Goal: Register for event/course

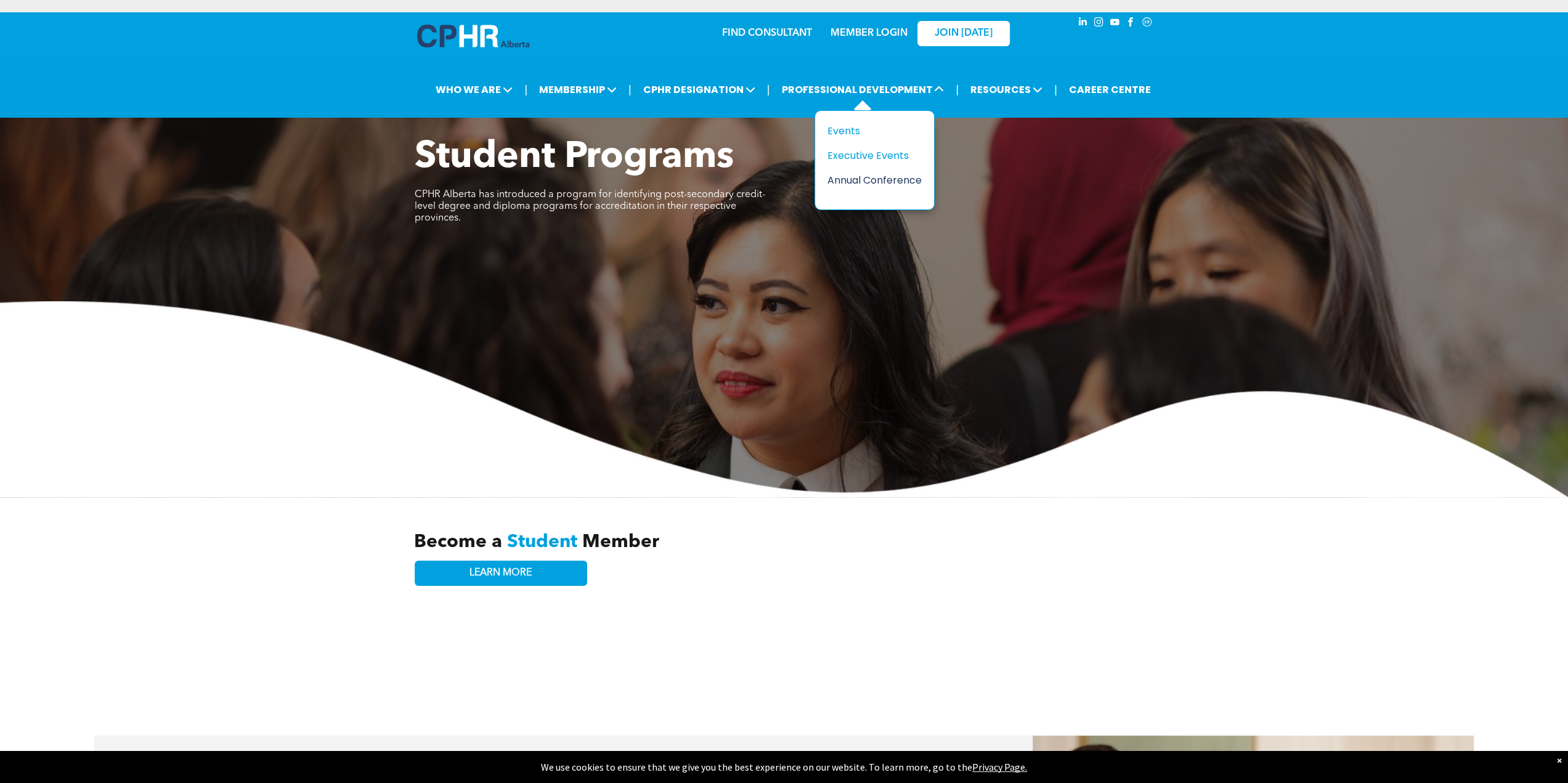
click at [855, 174] on div "Annual Conference" at bounding box center [869, 180] width 85 height 15
click at [867, 26] on div "MEMBER LOGIN" at bounding box center [868, 30] width 80 height 22
click at [865, 29] on link "MEMBER LOGIN" at bounding box center [869, 33] width 77 height 10
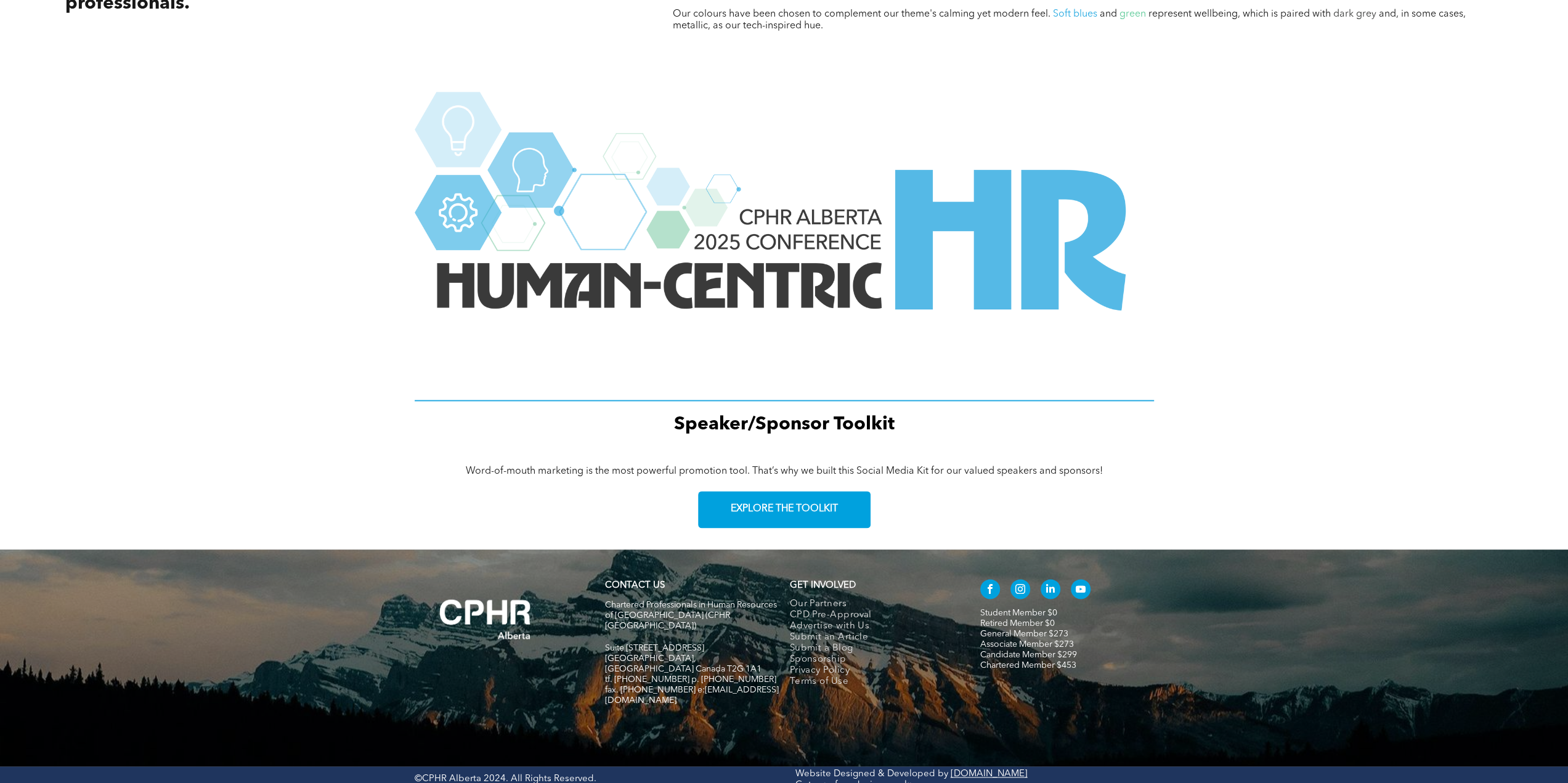
scroll to position [1431, 0]
click at [731, 513] on span "EXPLORE THE TOOLKIT" at bounding box center [784, 509] width 107 height 12
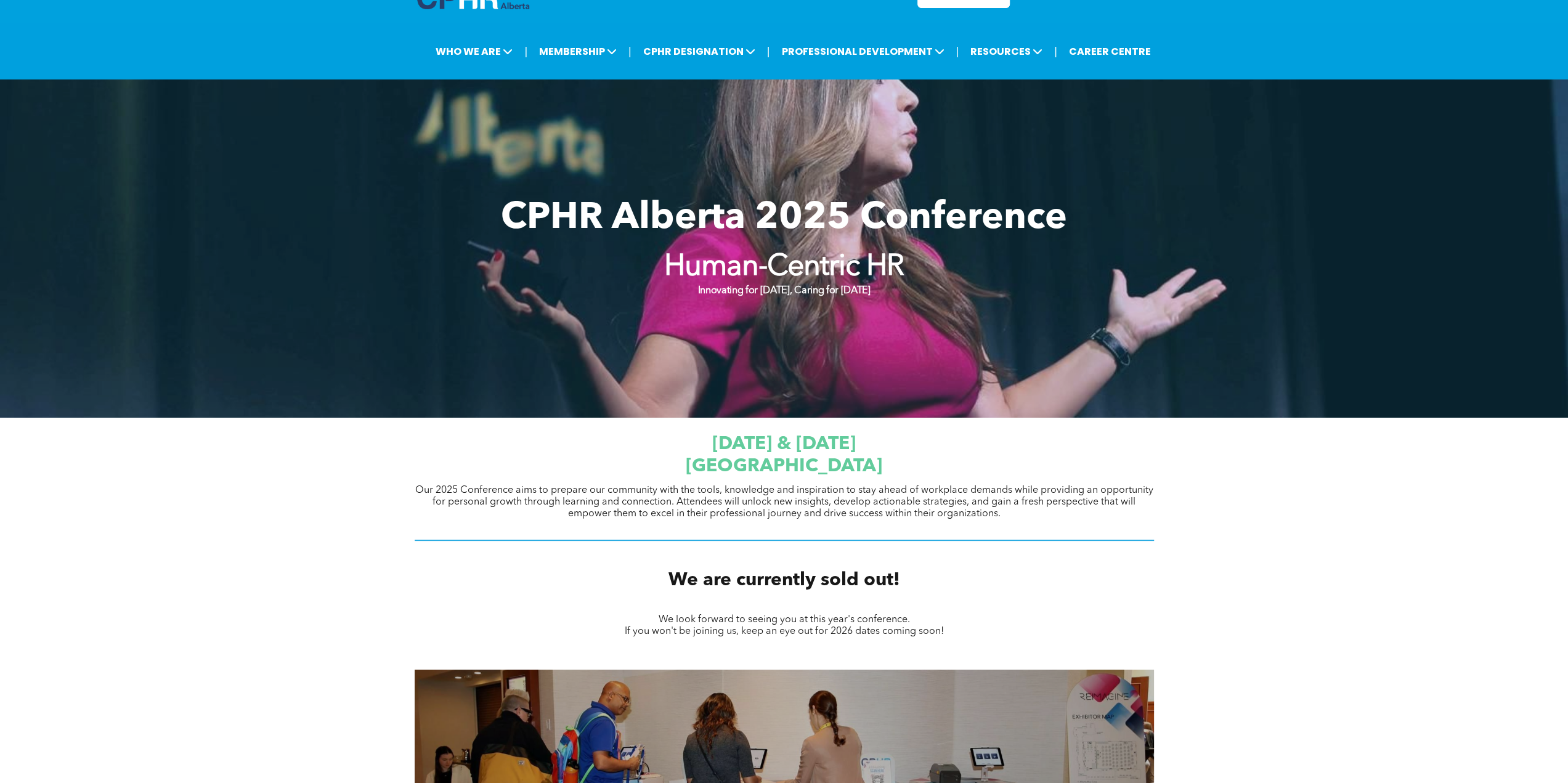
scroll to position [0, 0]
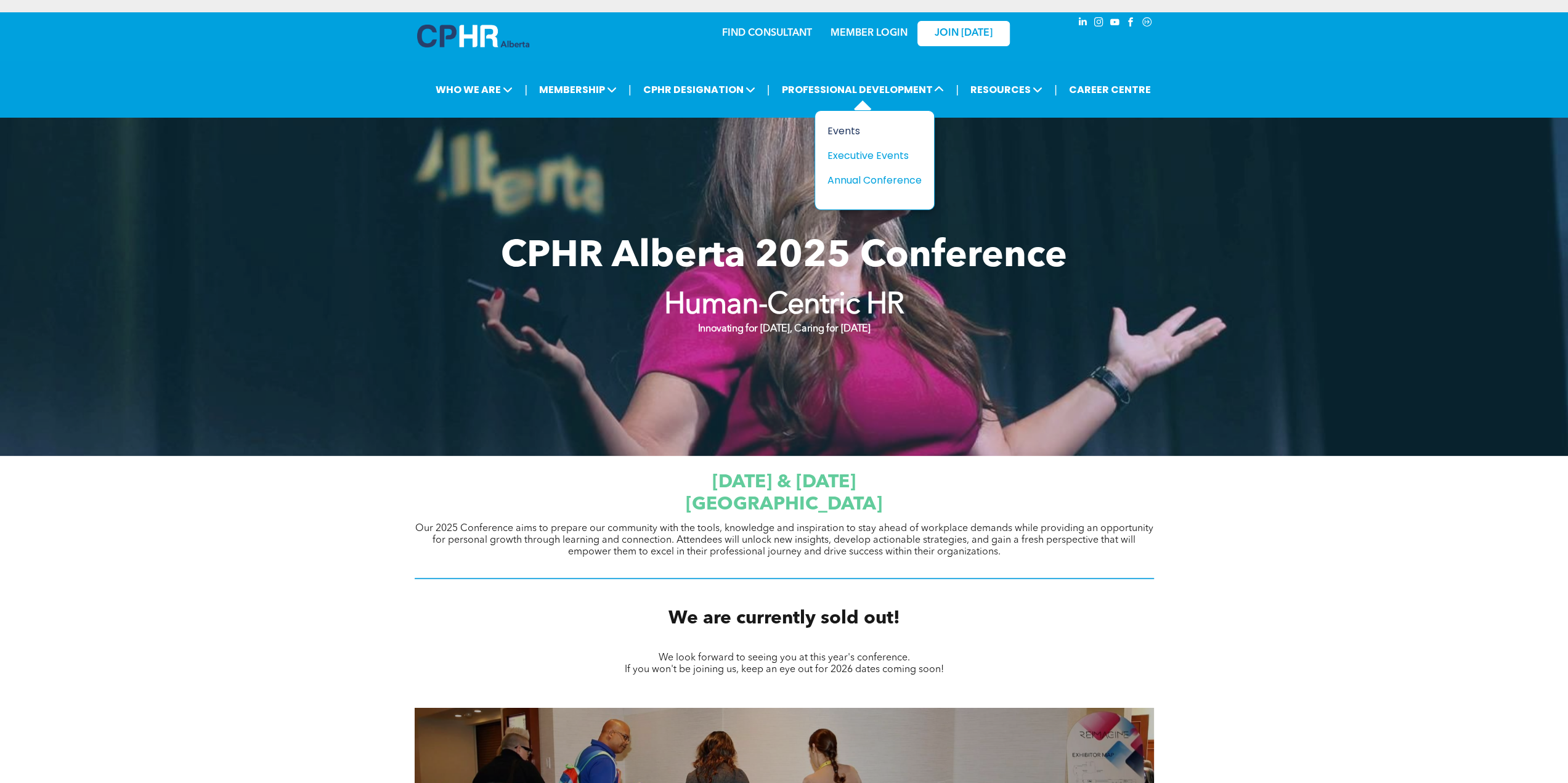
click at [843, 124] on div "Events" at bounding box center [869, 131] width 85 height 15
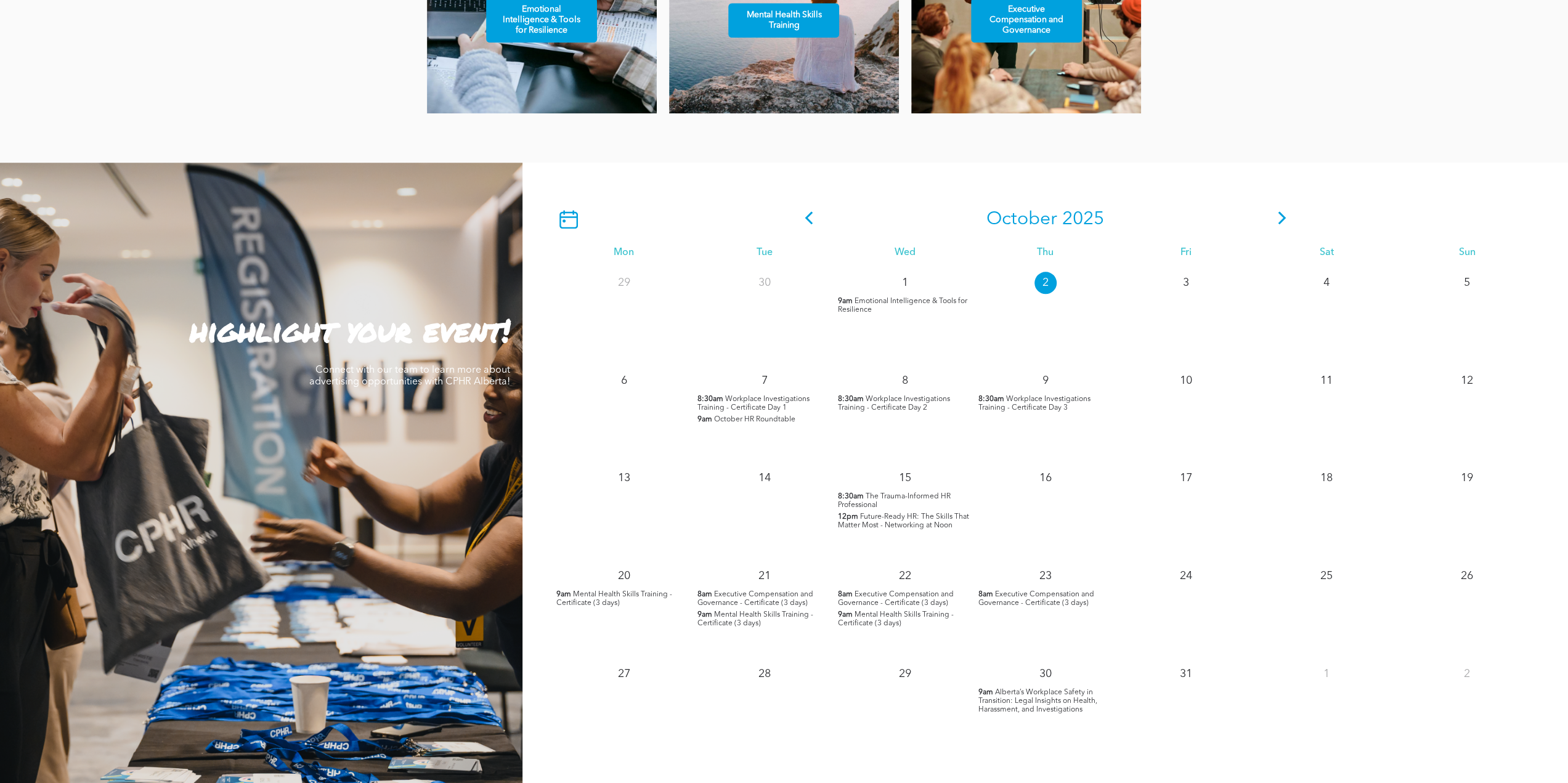
scroll to position [1048, 0]
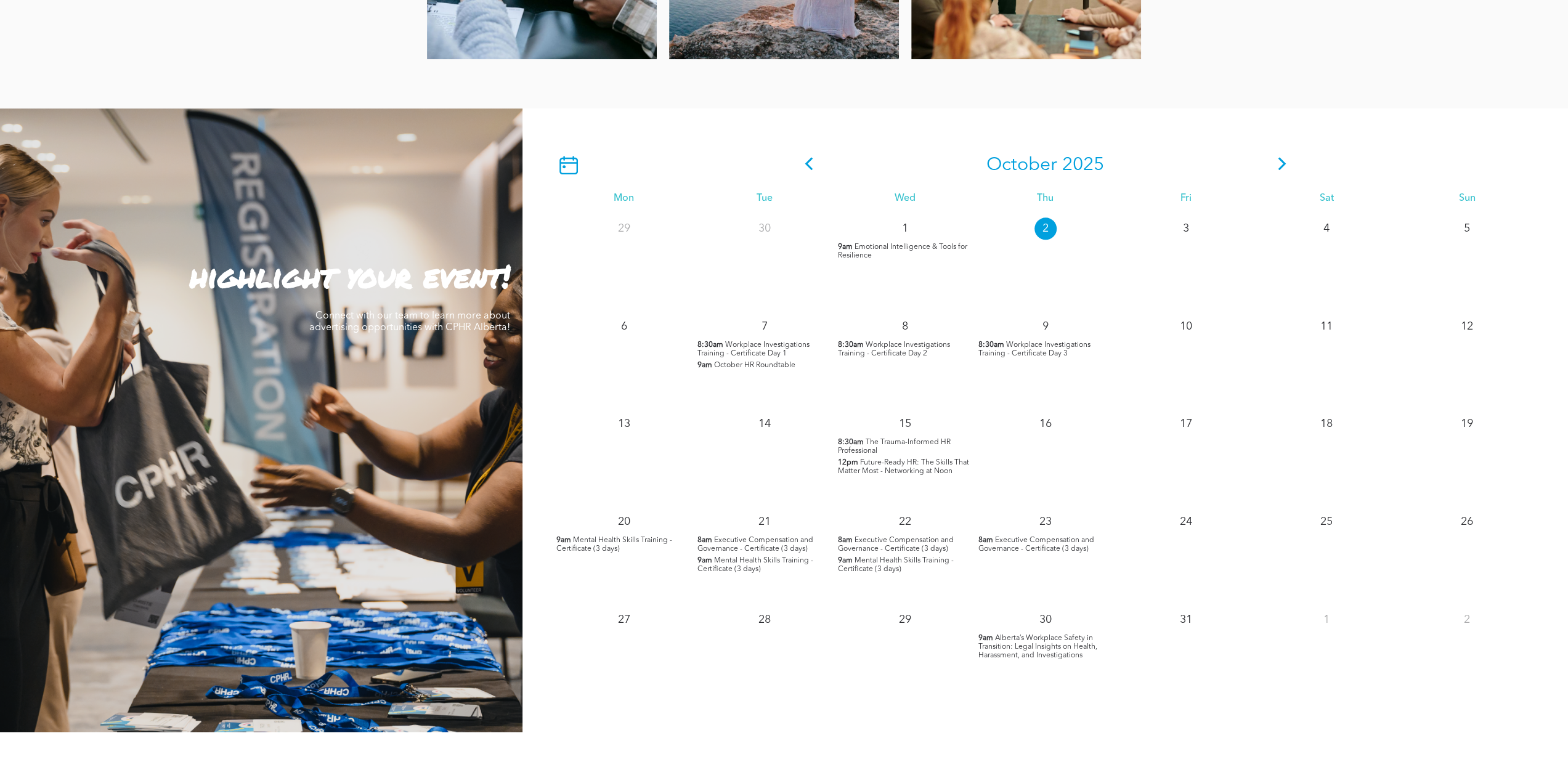
click at [1004, 651] on span "Alberta’s Workplace Safety in Transition: Legal Insights on Health, Harassment,…" at bounding box center [1037, 647] width 119 height 24
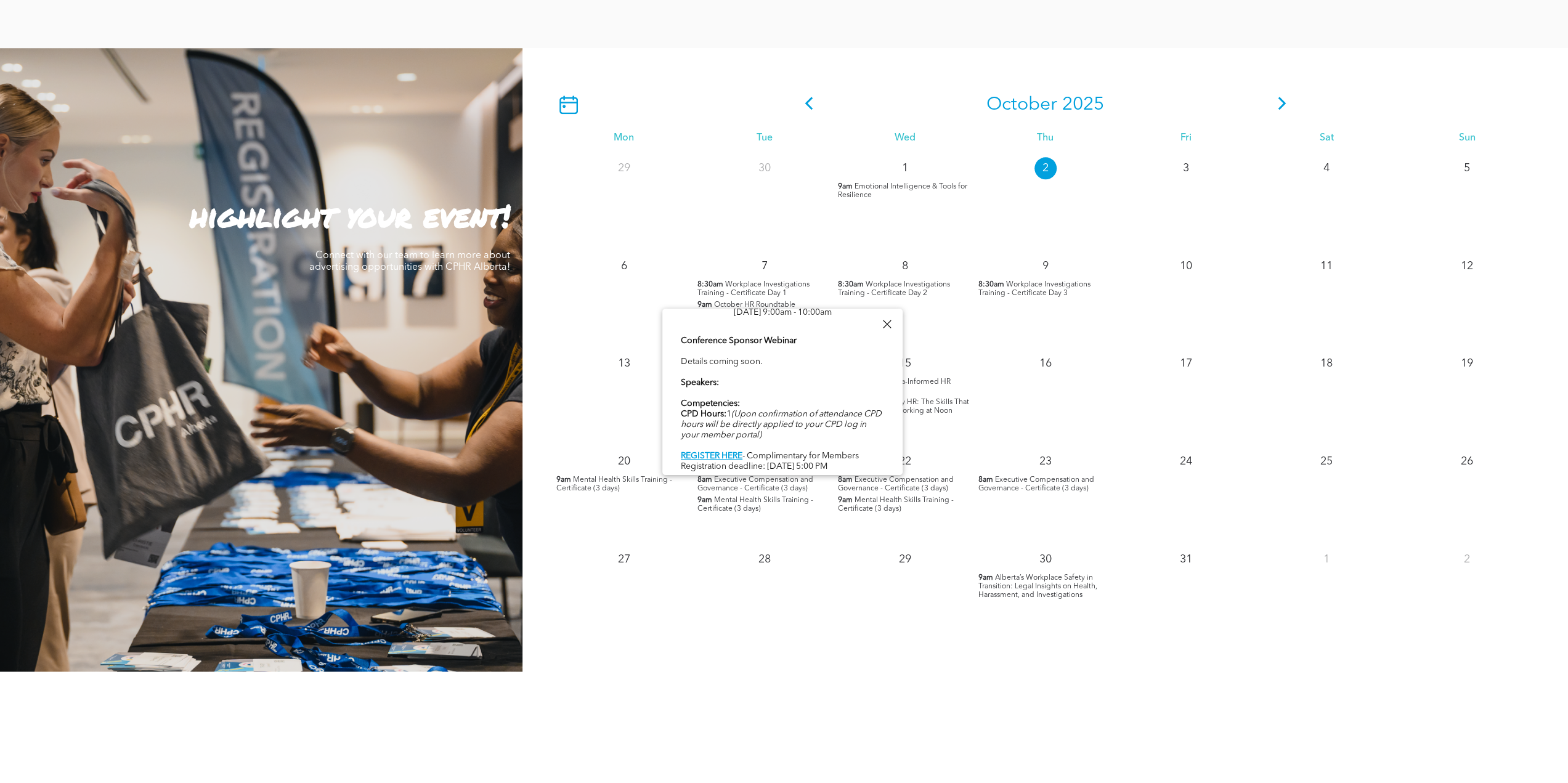
scroll to position [1109, 0]
click at [729, 454] on b "REGISTER HERE" at bounding box center [711, 456] width 62 height 8
click at [1006, 586] on span "Alberta’s Workplace Safety in Transition: Legal Insights on Health, Harassment,…" at bounding box center [1037, 585] width 119 height 24
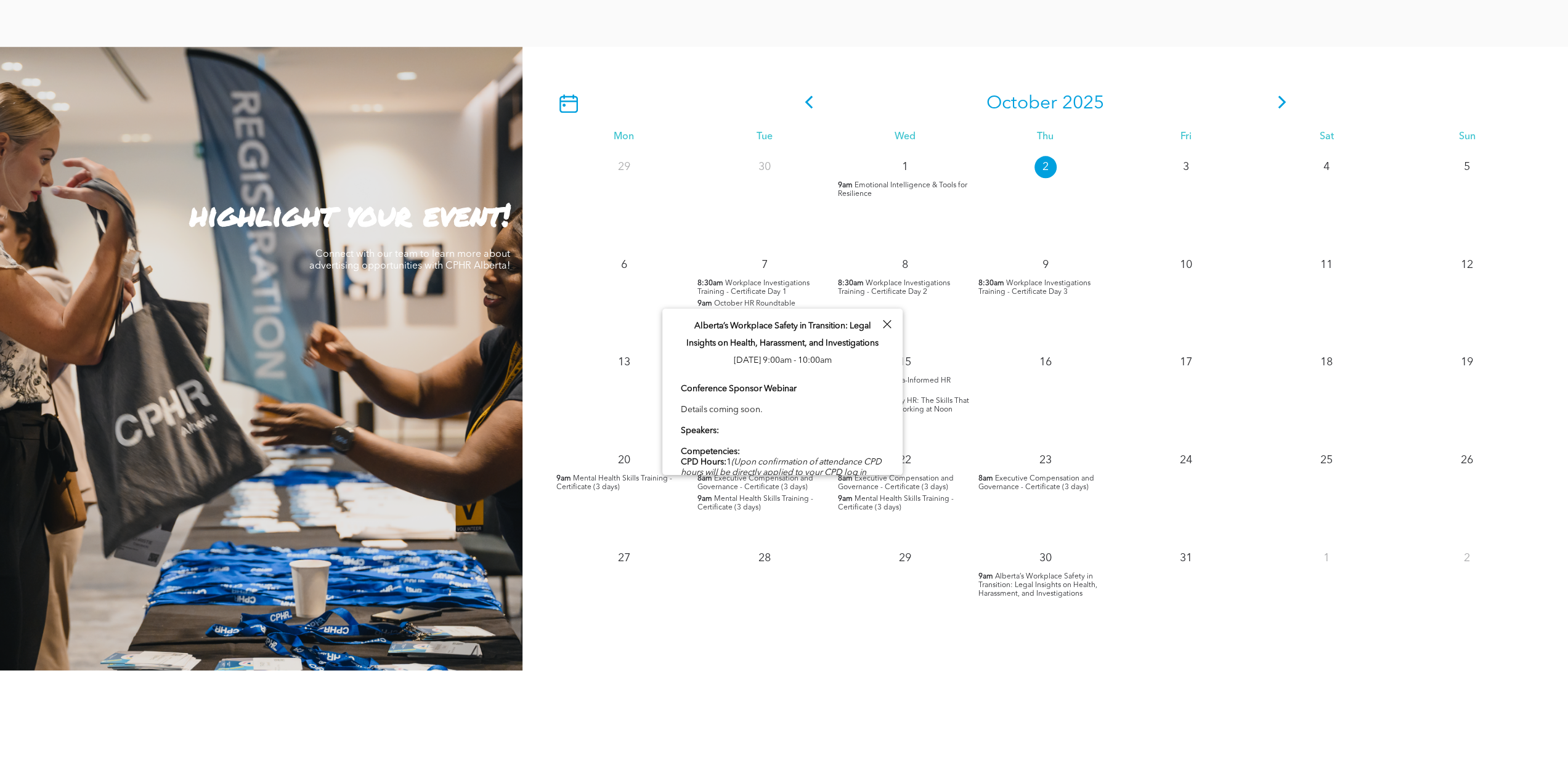
scroll to position [48, 0]
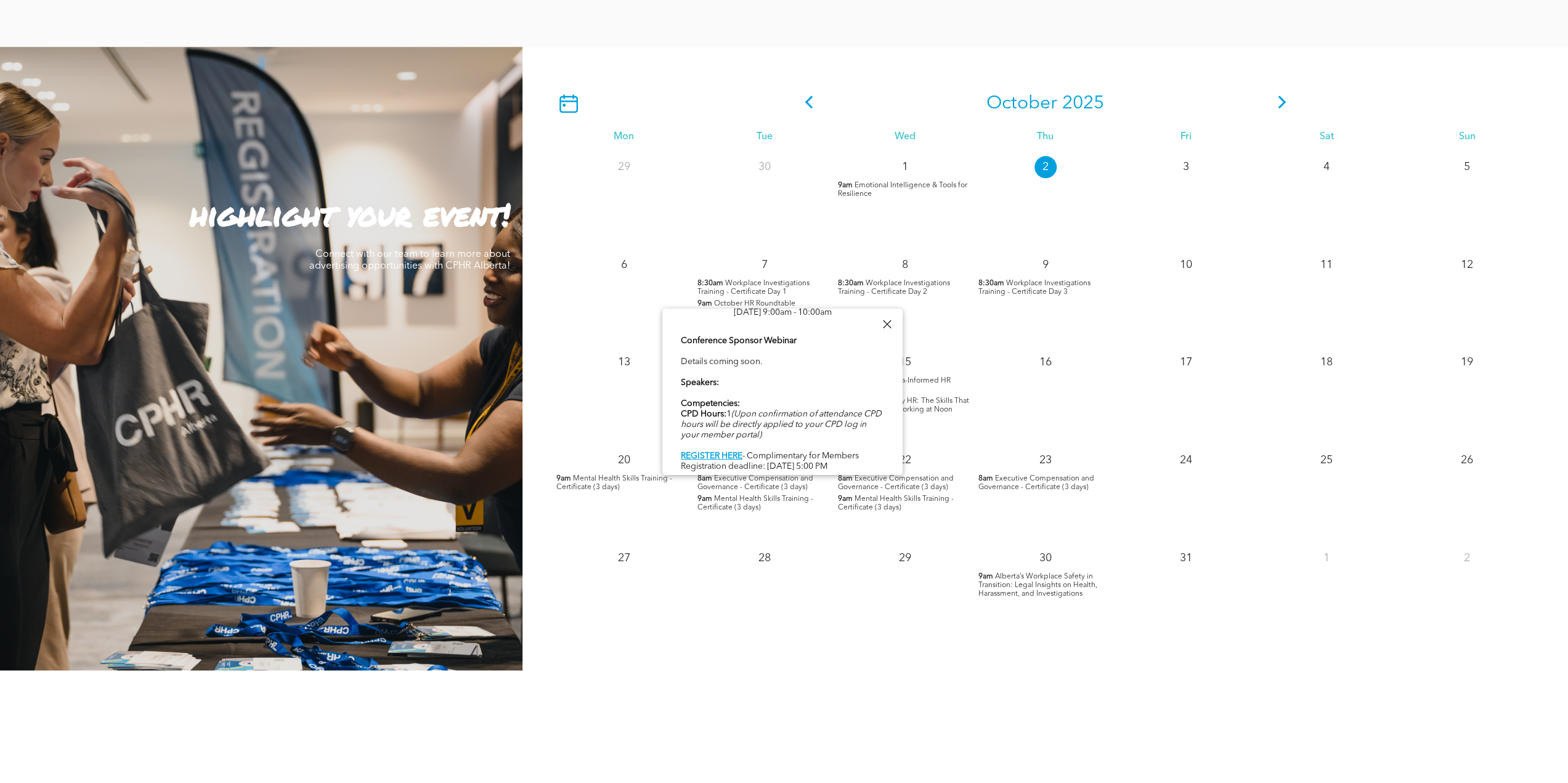
click at [724, 708] on div "PROFESSIONAL DEVELOPMENT AND NETWORKING Member Testimonials" at bounding box center [784, 773] width 1568 height 206
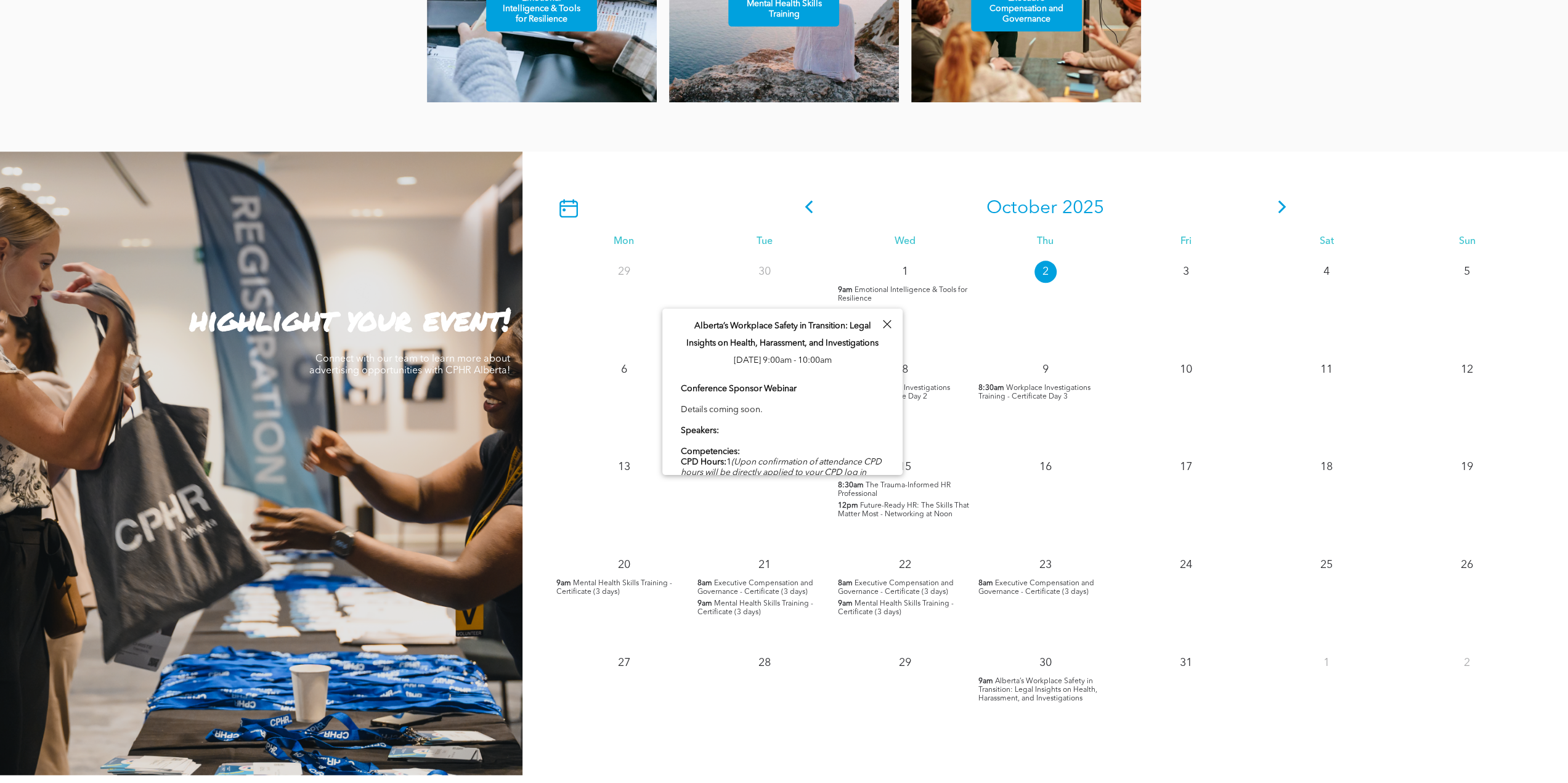
scroll to position [801, 0]
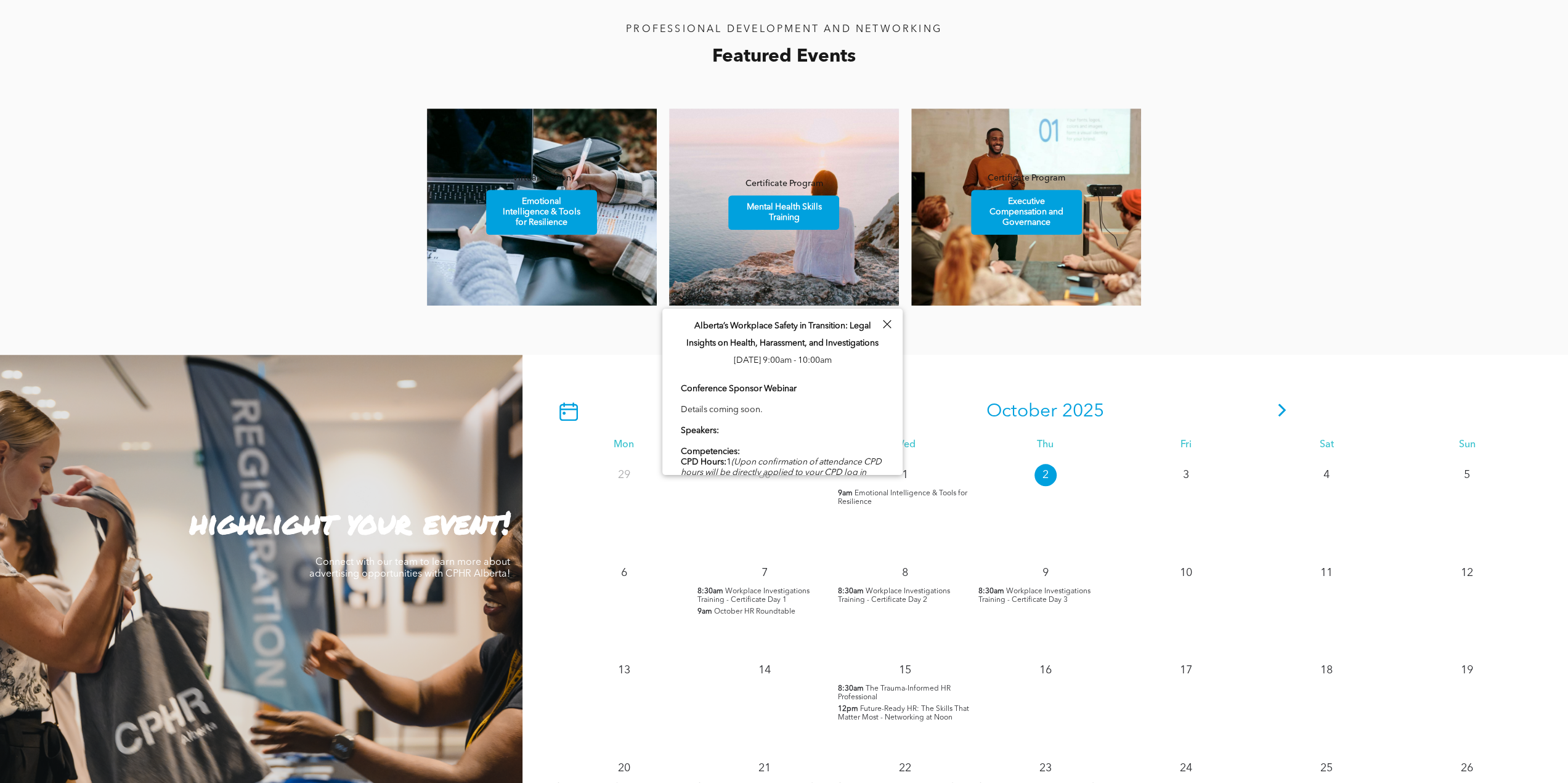
click at [941, 526] on div "1 9am Emotional Intelligence & Tools for Resilience" at bounding box center [905, 508] width 141 height 98
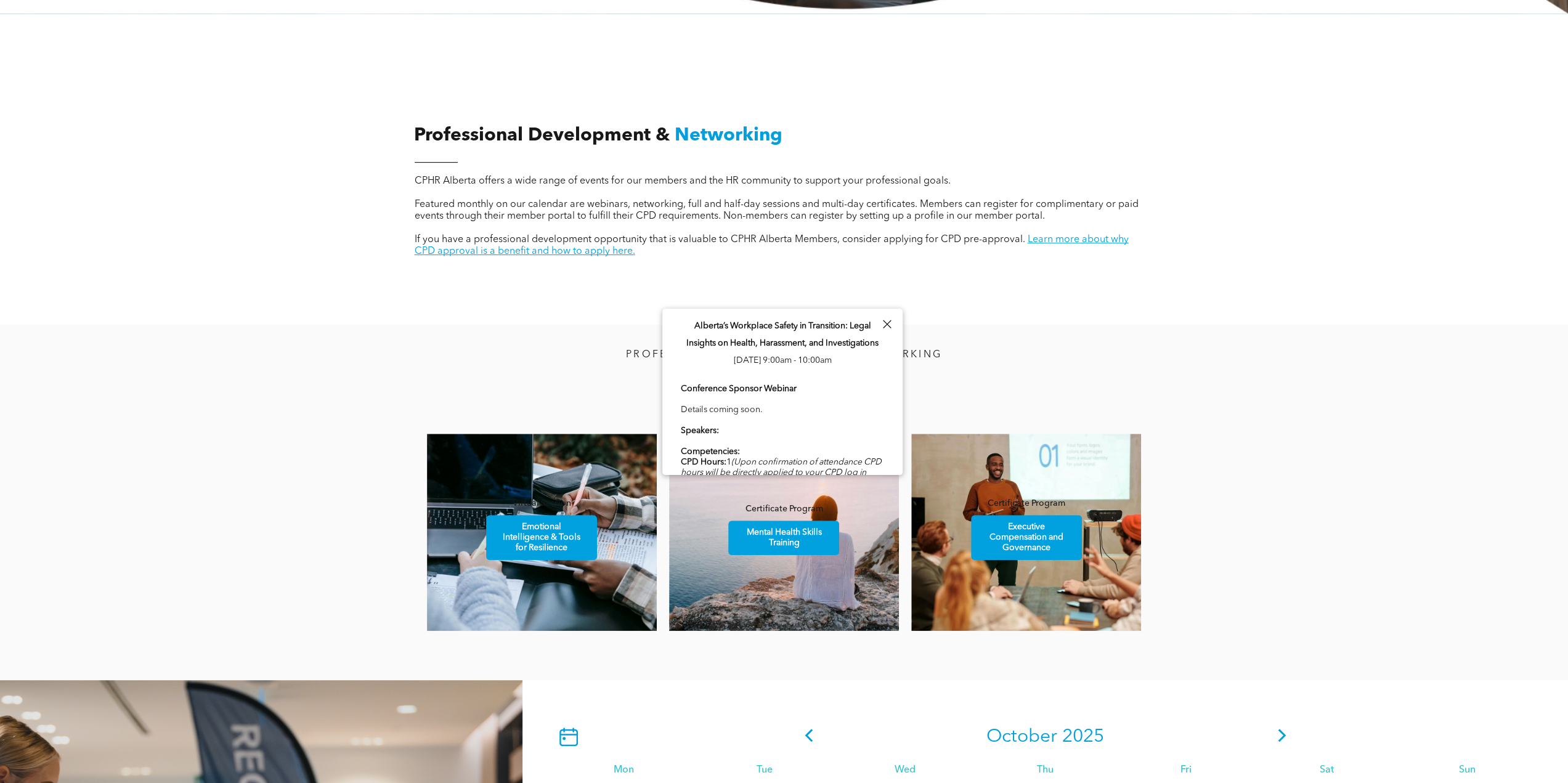
scroll to position [431, 0]
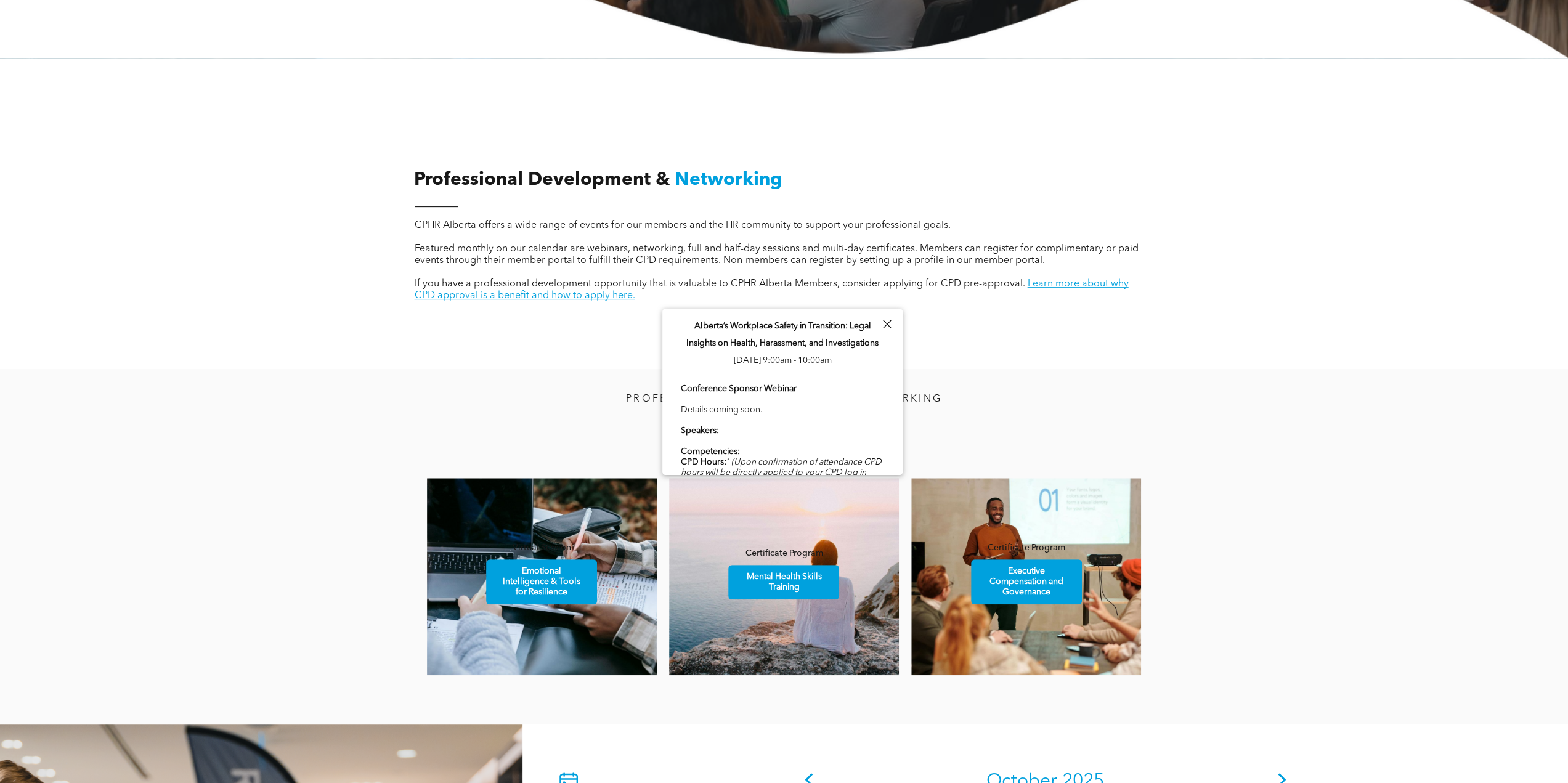
click at [530, 381] on div "PROFESSIONAL DEVELOPMENT AND NETWORKING Featured Events Virtual Session Emotion…" at bounding box center [784, 546] width 1568 height 356
click at [888, 324] on div at bounding box center [887, 325] width 17 height 17
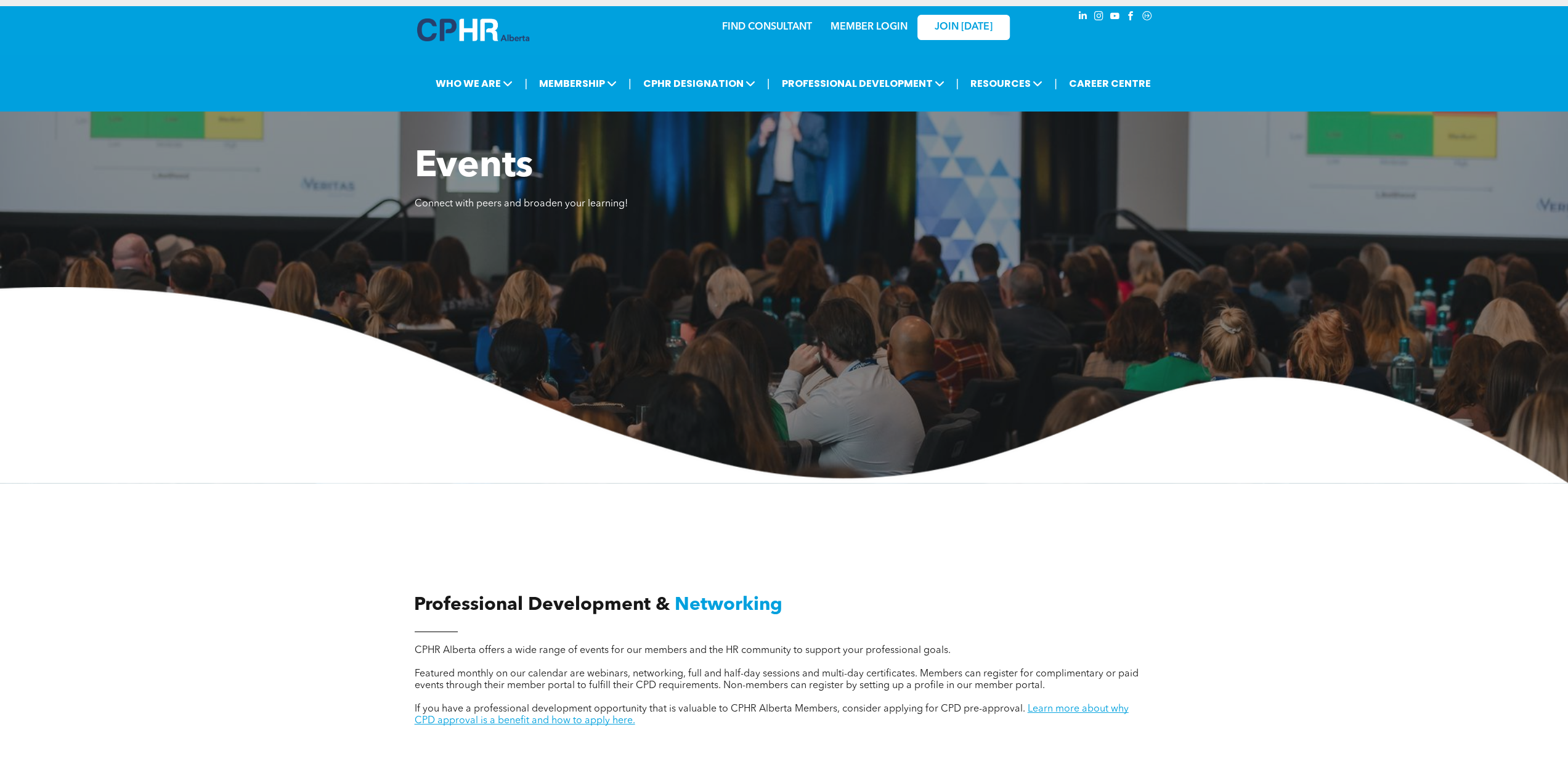
scroll to position [0, 0]
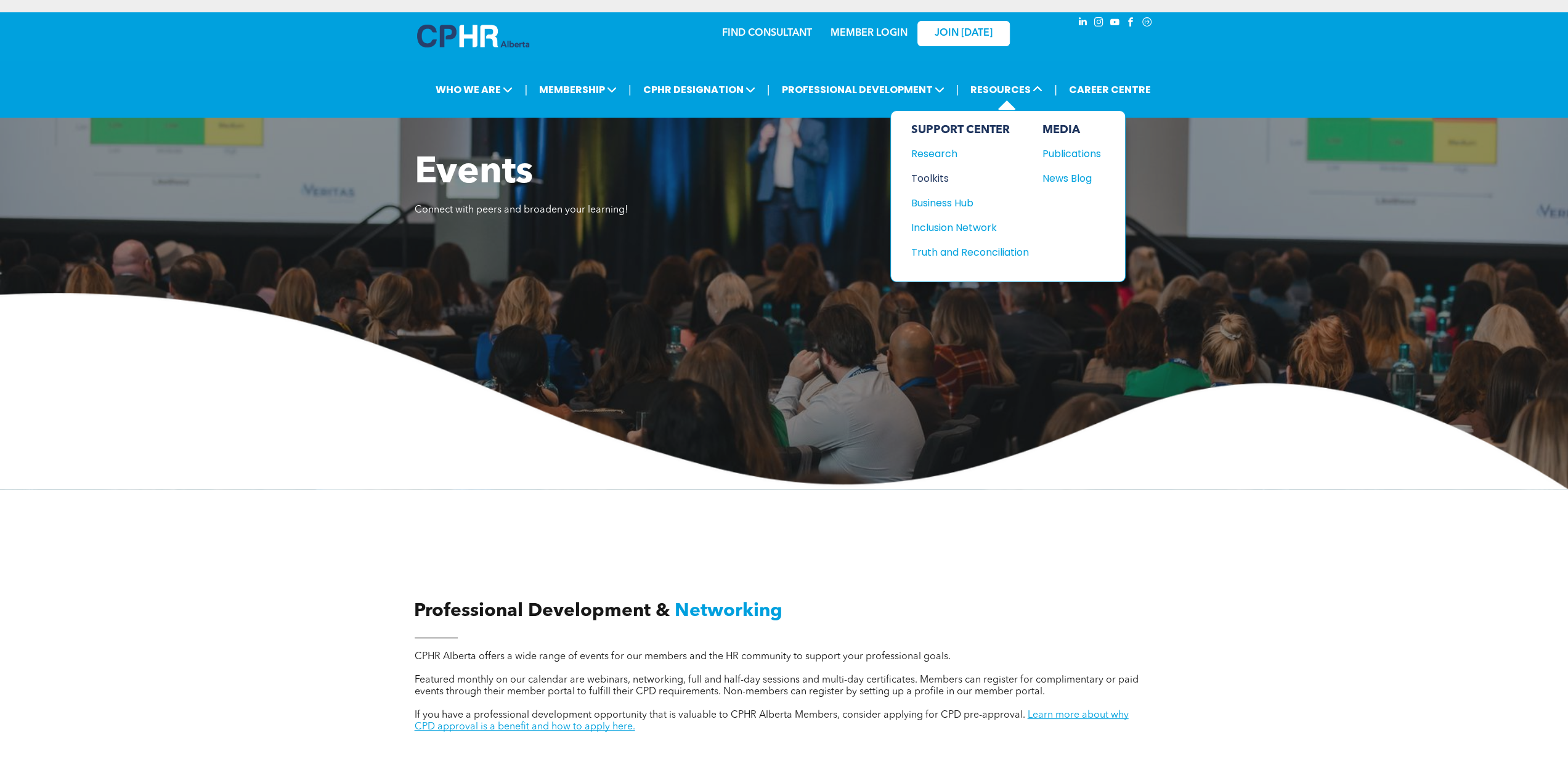
click at [935, 178] on div "Toolkits" at bounding box center [963, 179] width 106 height 15
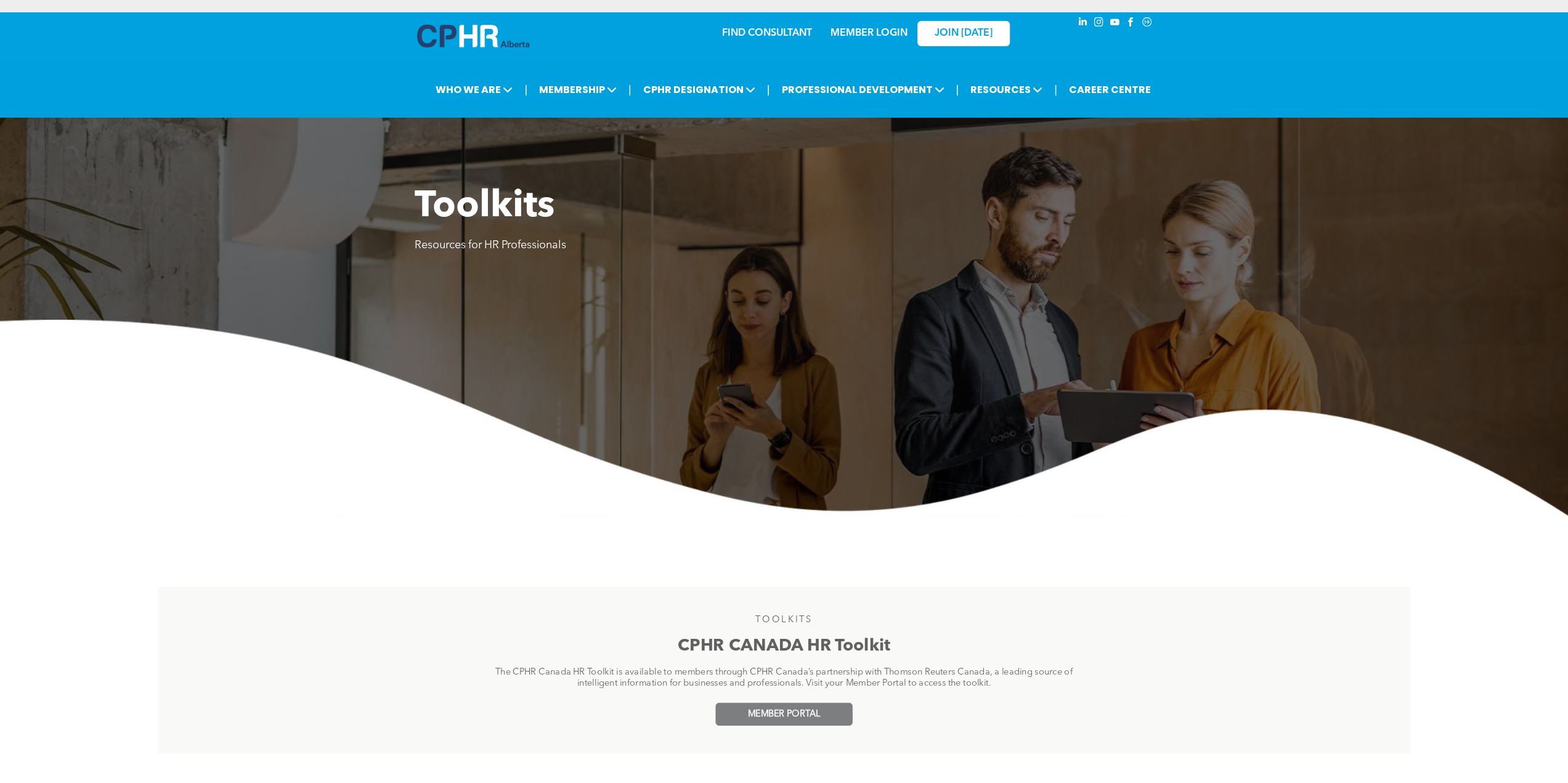
click at [801, 714] on span "MEMBER PORTAL" at bounding box center [784, 714] width 73 height 10
